Goal: Find specific page/section: Find specific page/section

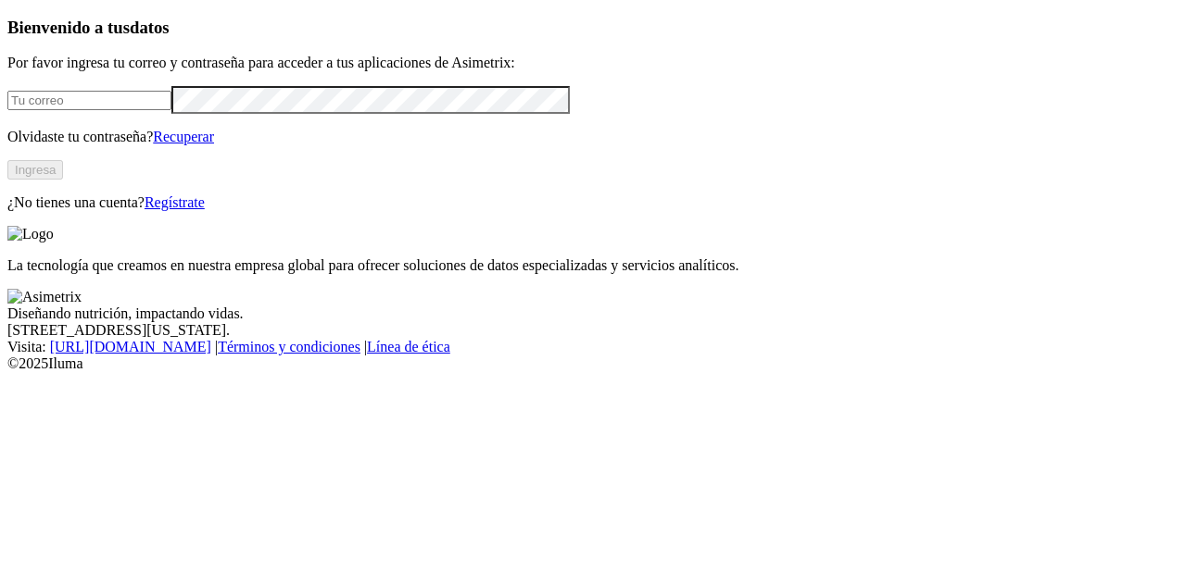
type input "[EMAIL_ADDRESS][DOMAIN_NAME]"
click at [63, 180] on button "Ingresa" at bounding box center [35, 169] width 56 height 19
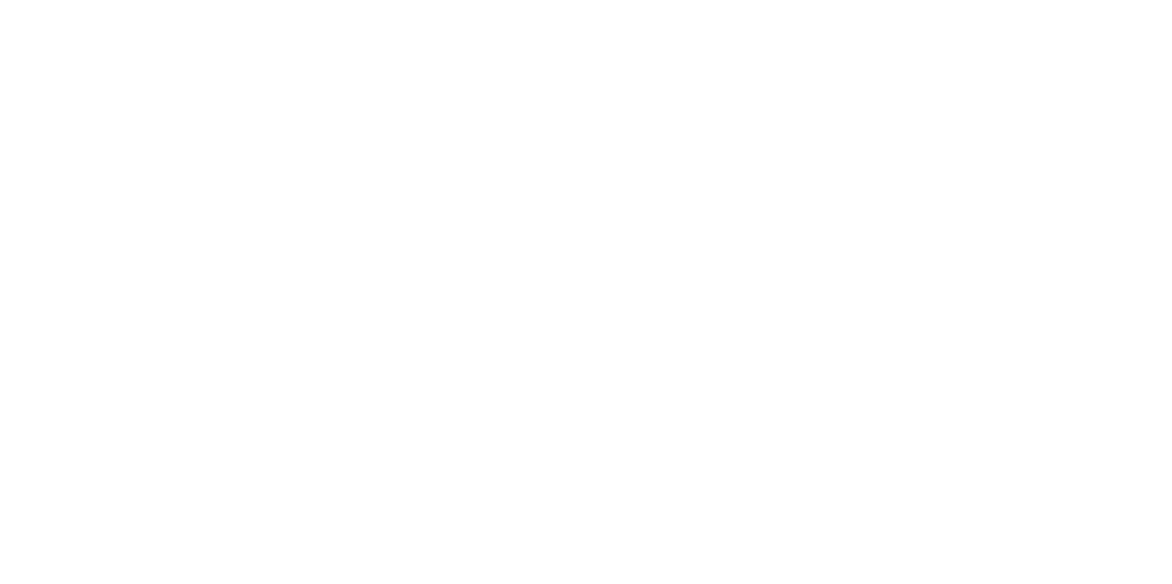
drag, startPoint x: 686, startPoint y: 247, endPoint x: 1056, endPoint y: 371, distance: 389.9
